Goal: Task Accomplishment & Management: Complete application form

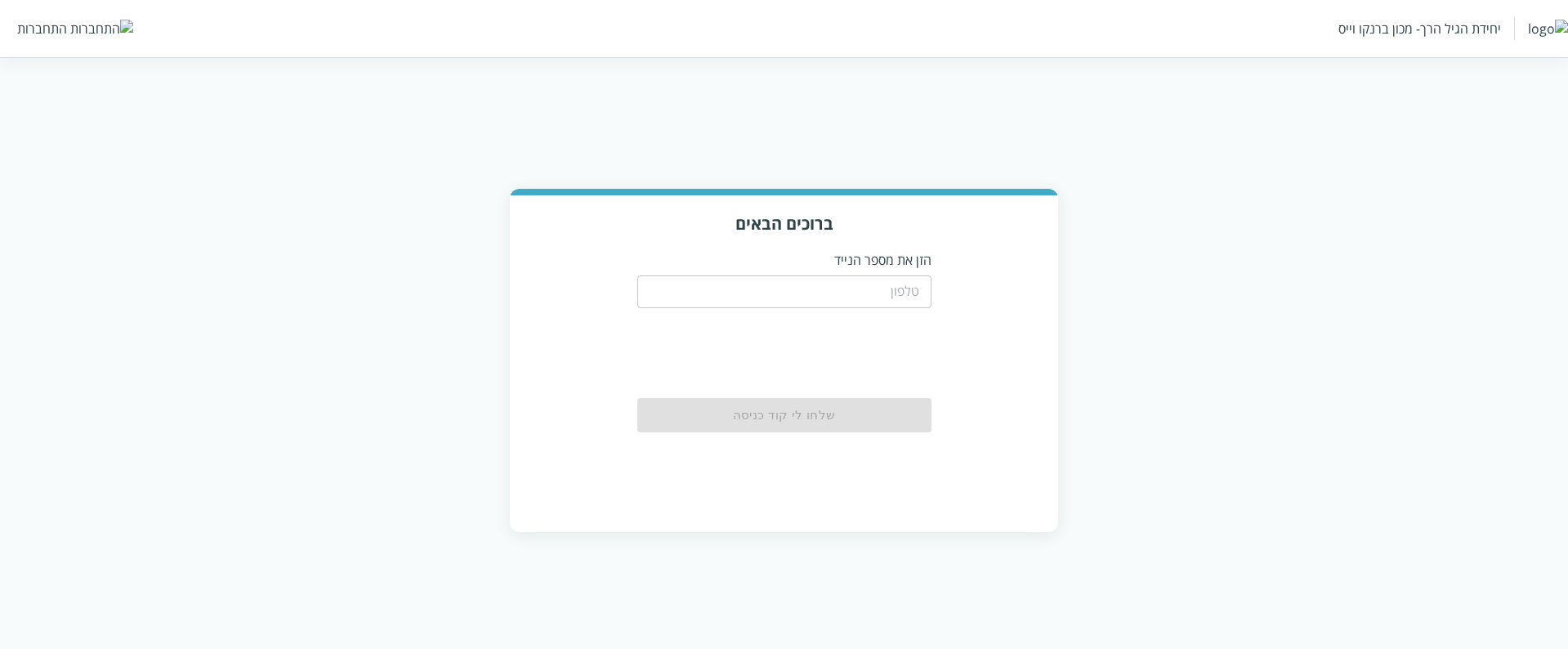
click at [834, 291] on input "tel" at bounding box center [784, 292] width 294 height 33
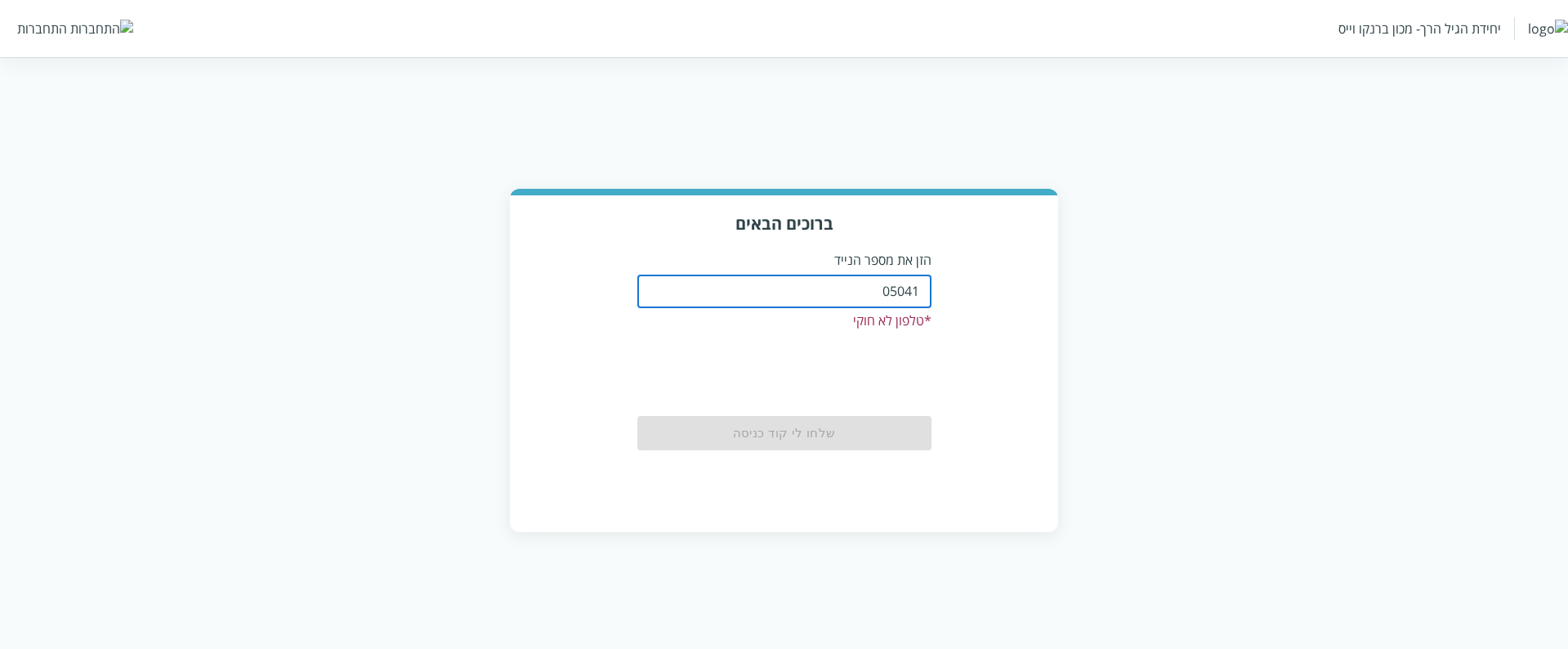
type input "0504199999"
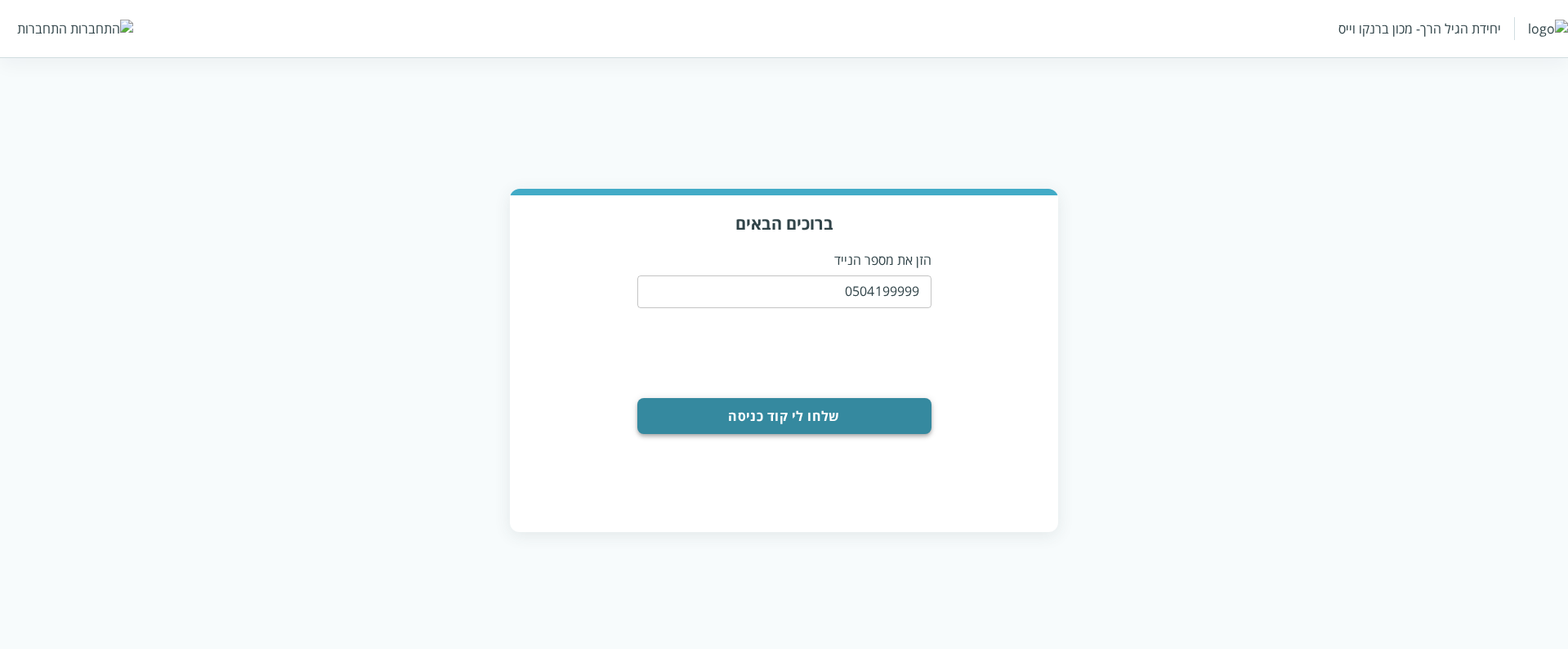
click at [892, 350] on button "שלחו לי קוד כניסה" at bounding box center [784, 416] width 294 height 36
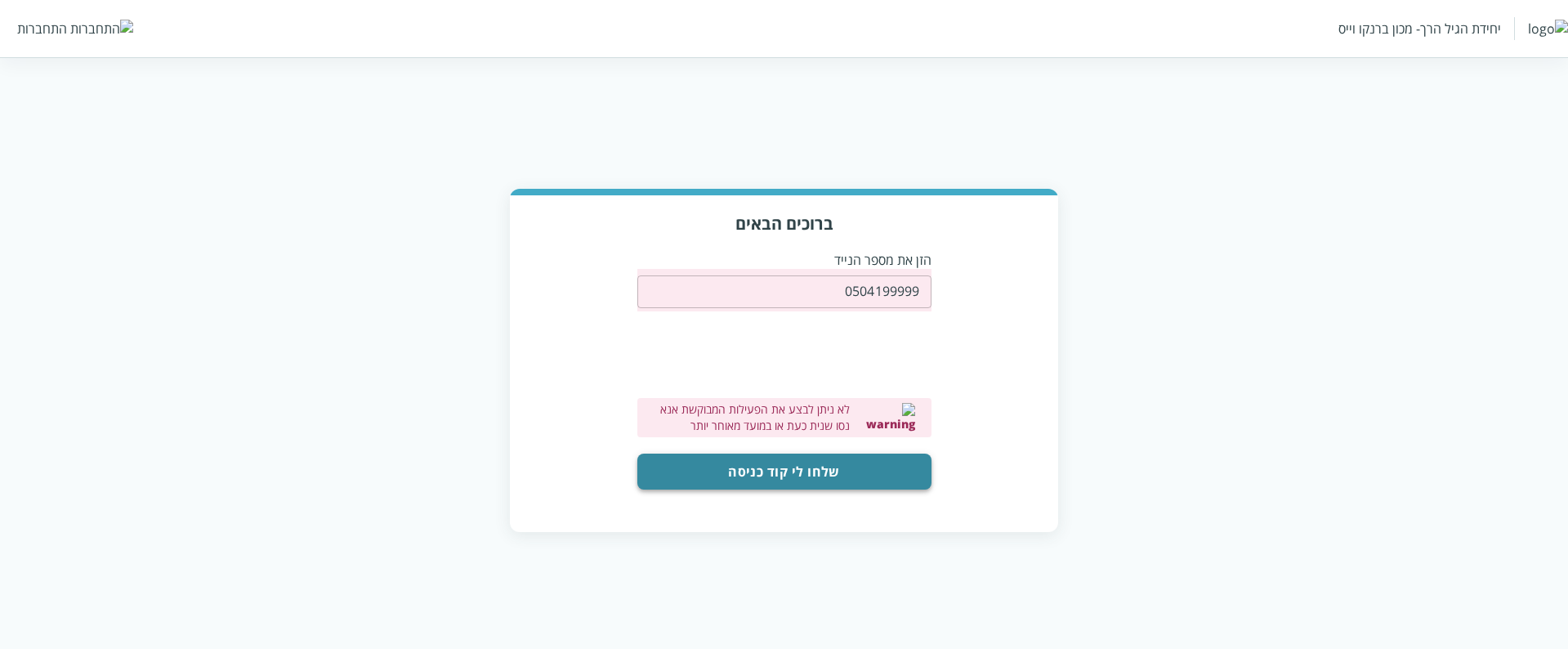
click at [827, 350] on button "שלחו לי קוד כניסה" at bounding box center [784, 471] width 294 height 36
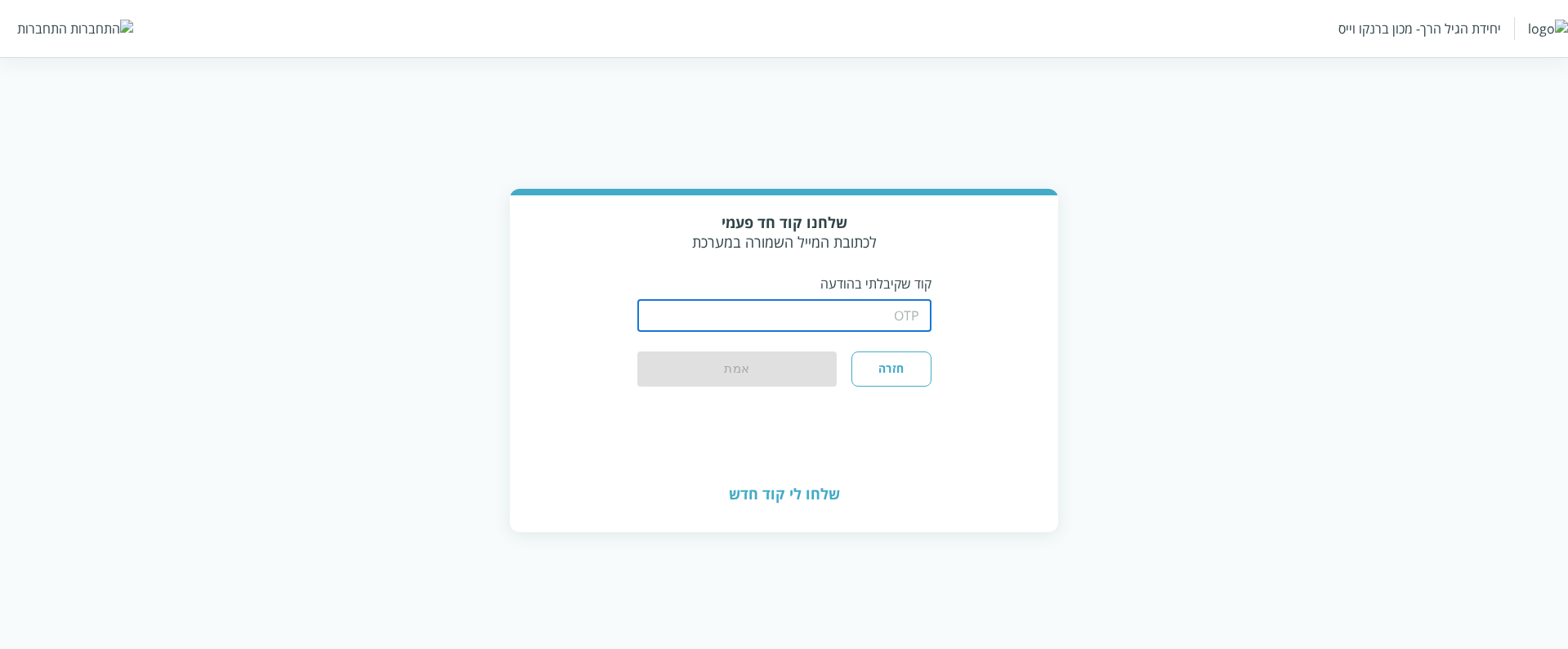
click at [827, 316] on input "string" at bounding box center [784, 316] width 294 height 33
type input "1234"
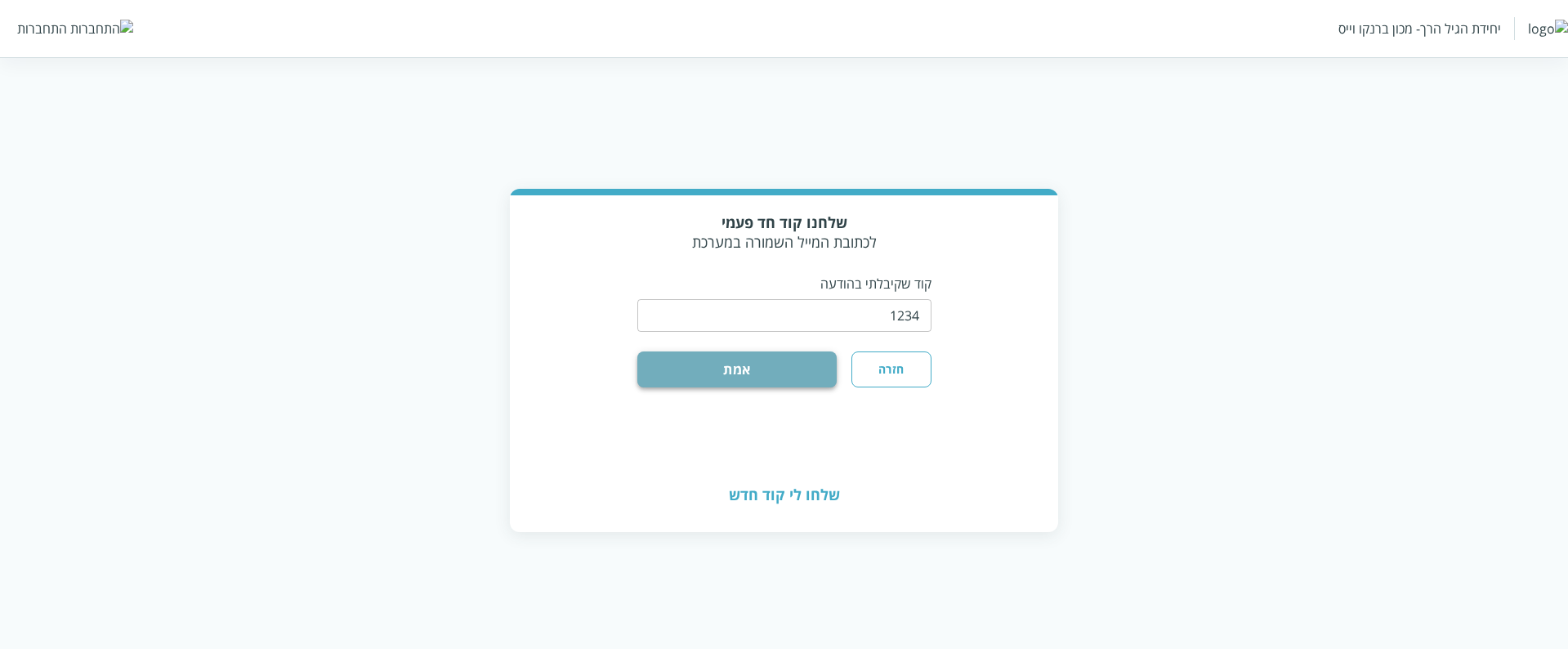
click at [806, 350] on button "אמת" at bounding box center [737, 369] width 200 height 36
